Goal: Check status: Check status

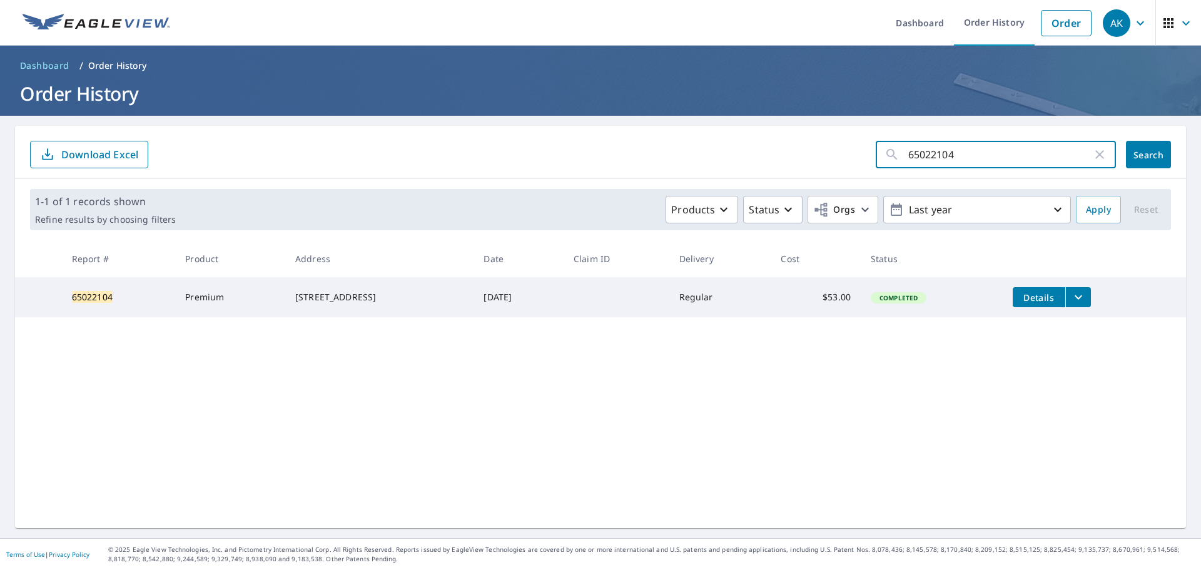
drag, startPoint x: 960, startPoint y: 158, endPoint x: 889, endPoint y: 165, distance: 71.7
click at [889, 165] on div "65022104 ​" at bounding box center [996, 155] width 240 height 28
paste input "65364828"
type input "65364828"
click at [1136, 153] on span "Search" at bounding box center [1148, 155] width 25 height 12
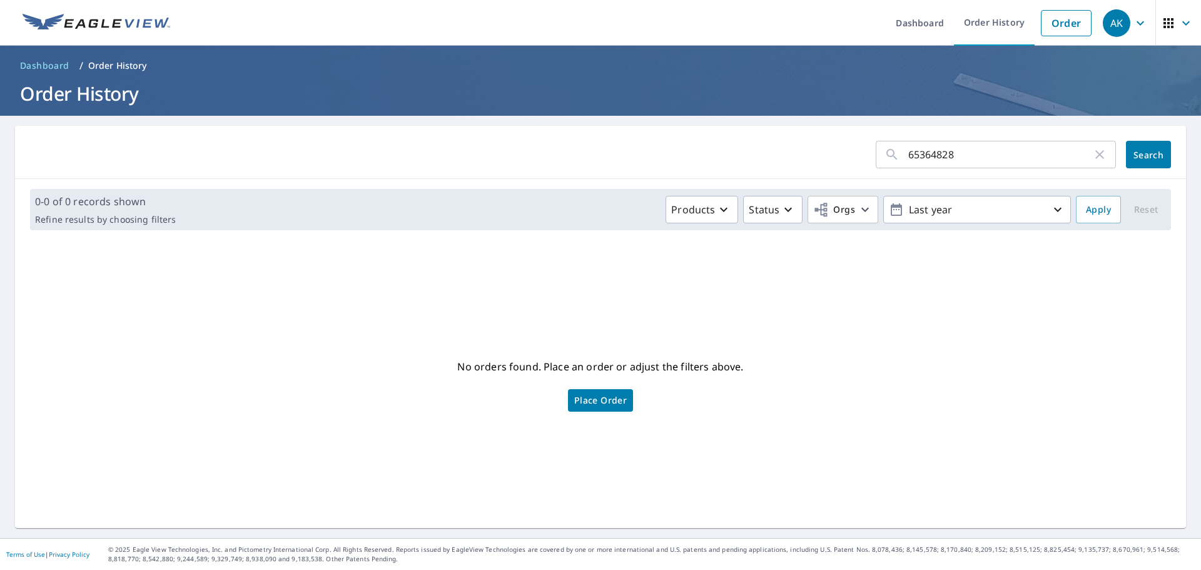
click at [896, 157] on div "65364828 ​" at bounding box center [996, 155] width 240 height 28
click at [895, 157] on div "65364828 ​" at bounding box center [996, 155] width 240 height 28
click at [909, 151] on input "65364828" at bounding box center [1000, 154] width 184 height 35
click at [908, 154] on input "65364828" at bounding box center [1000, 154] width 184 height 35
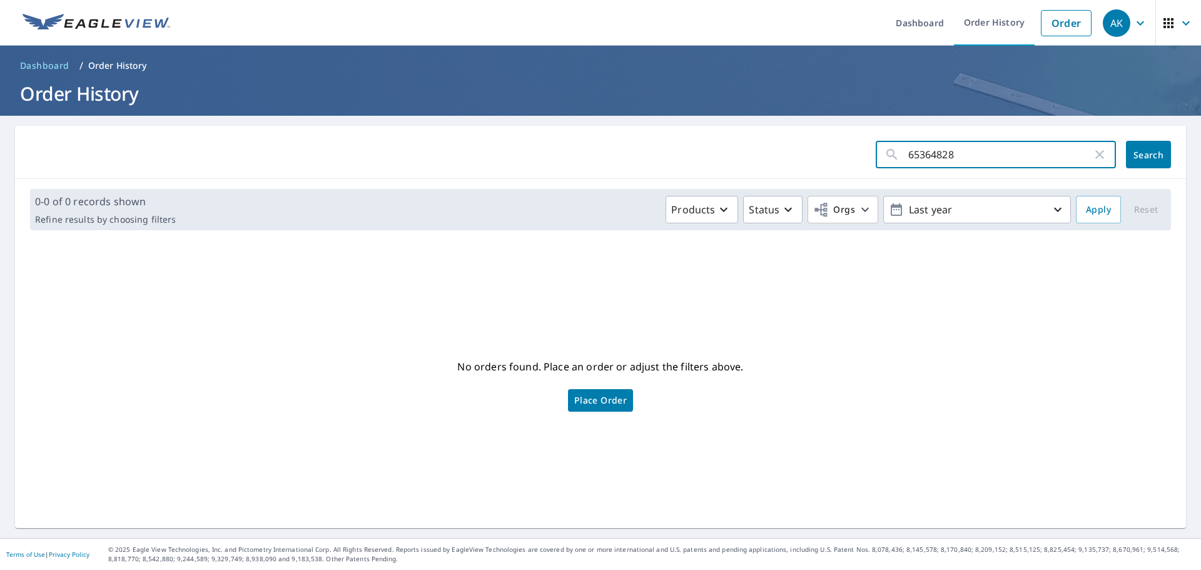
type input "65364828"
click at [1146, 156] on span "Search" at bounding box center [1148, 155] width 25 height 12
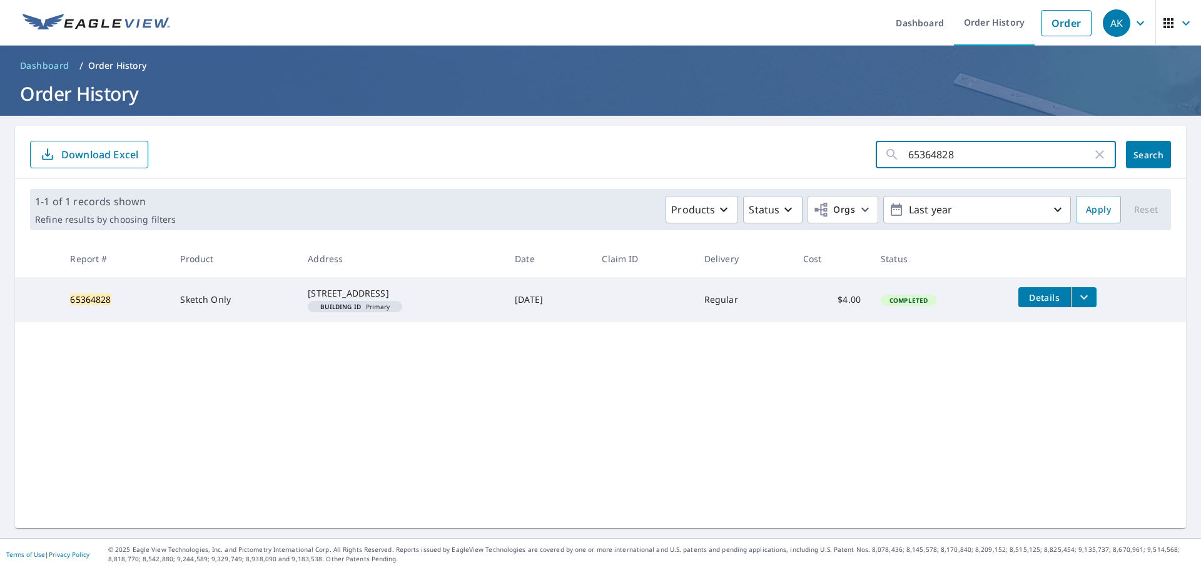
drag, startPoint x: 960, startPoint y: 157, endPoint x: 881, endPoint y: 161, distance: 78.9
click at [881, 161] on div "65364828 ​" at bounding box center [996, 155] width 240 height 28
paste input "6502220"
type input "65022208"
click at [1143, 152] on span "Search" at bounding box center [1148, 155] width 25 height 12
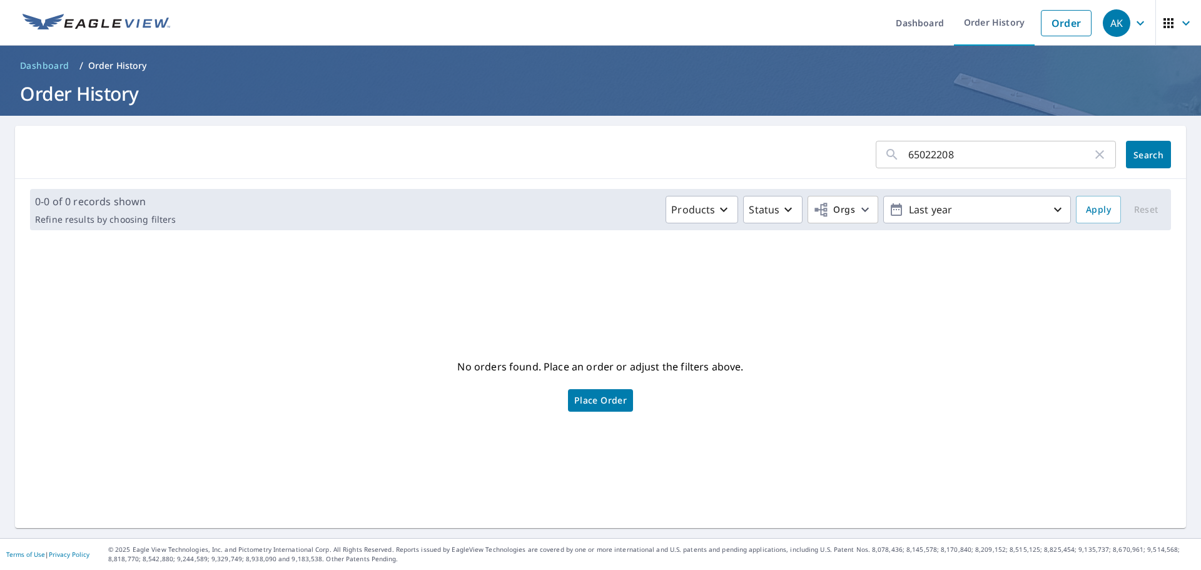
click at [898, 154] on div "65022208 ​" at bounding box center [996, 155] width 240 height 28
click at [908, 153] on input "65022208" at bounding box center [1000, 154] width 184 height 35
click at [908, 156] on input "65022208" at bounding box center [1000, 154] width 184 height 35
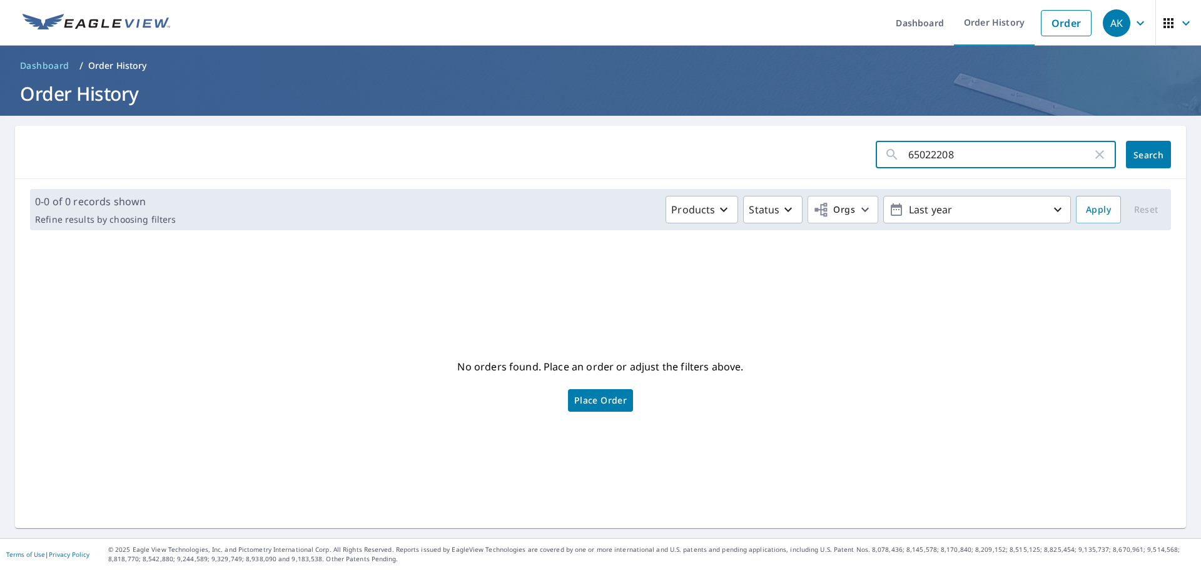
type input "65022208"
click at [1139, 158] on span "Search" at bounding box center [1148, 155] width 25 height 12
